Goal: Navigation & Orientation: Find specific page/section

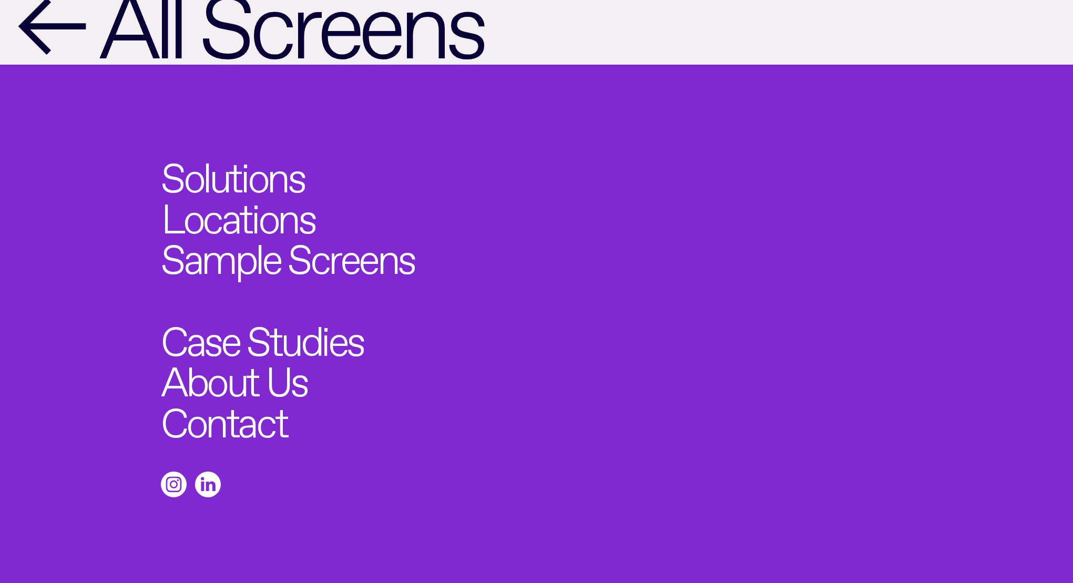
scroll to position [1757, 0]
click at [249, 149] on link "Solutions" at bounding box center [240, 171] width 157 height 45
click at [301, 231] on link "Sample Screens" at bounding box center [301, 253] width 279 height 45
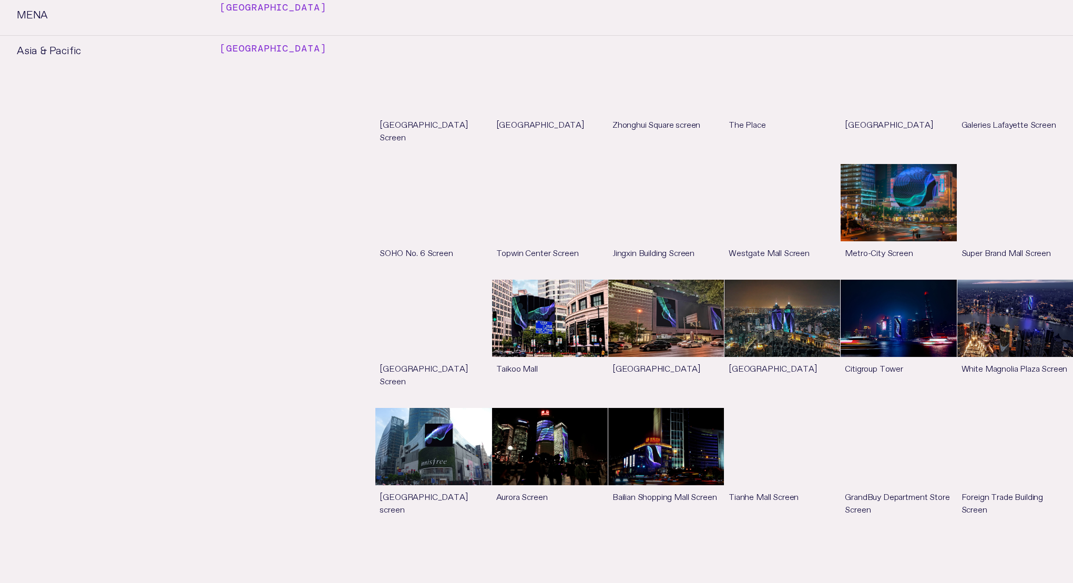
scroll to position [1976, 0]
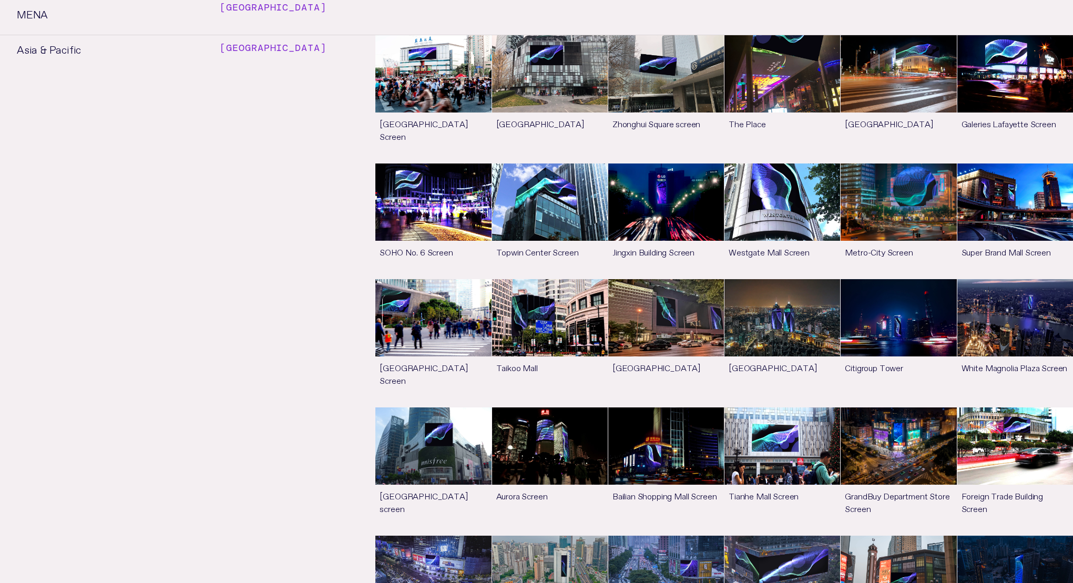
click at [890, 163] on link "See more" at bounding box center [898, 220] width 116 height 115
